Goal: Entertainment & Leisure: Consume media (video, audio)

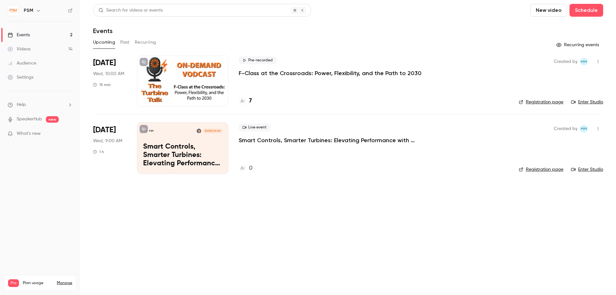
click at [38, 133] on span "What's new" at bounding box center [29, 133] width 24 height 7
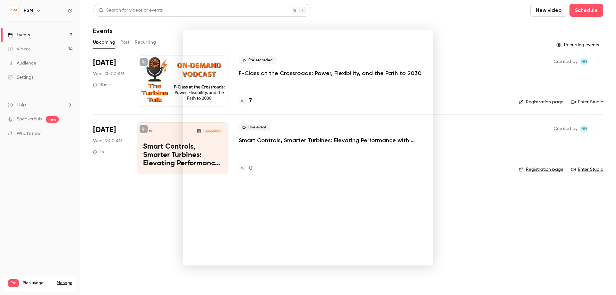
click at [507, 78] on div at bounding box center [308, 147] width 616 height 295
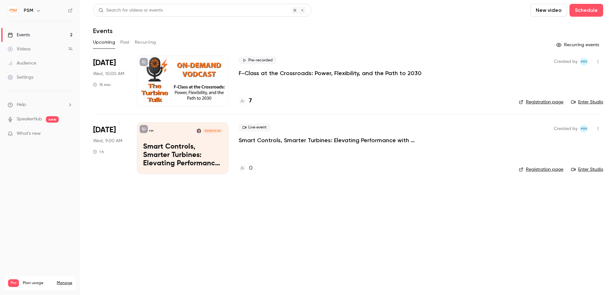
click at [38, 47] on link "Videos 14" at bounding box center [40, 49] width 80 height 14
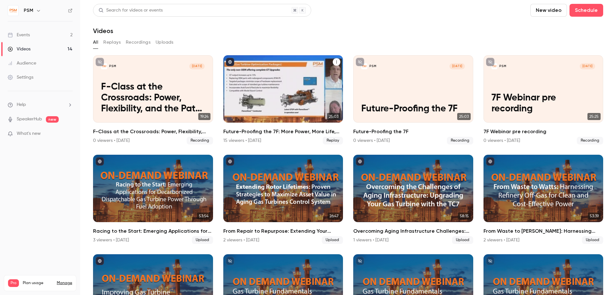
click at [258, 86] on div "Future-Proofing the 7F: More Power, More Life, More Flexibility" at bounding box center [283, 88] width 120 height 67
